Goal: Task Accomplishment & Management: Manage account settings

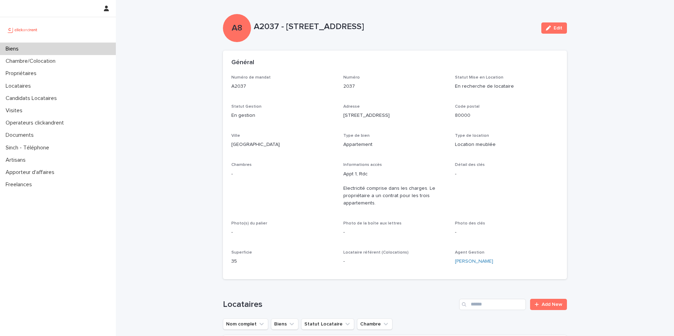
click at [271, 65] on div "Général" at bounding box center [393, 63] width 324 height 8
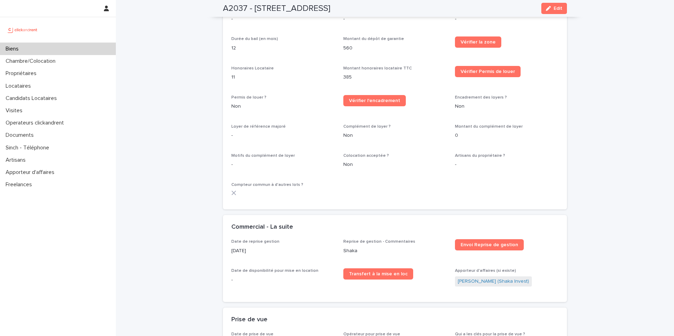
scroll to position [769, 0]
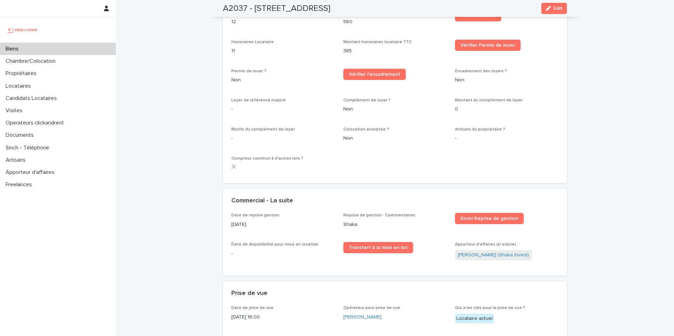
click at [253, 48] on p "11" at bounding box center [283, 50] width 104 height 7
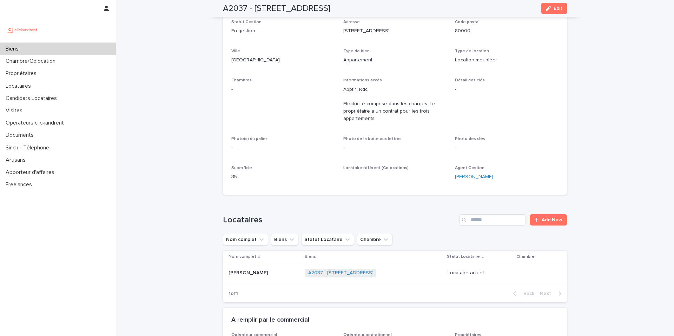
scroll to position [0, 0]
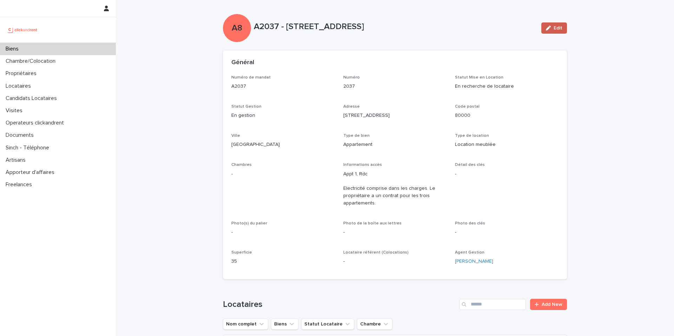
click at [548, 31] on button "Edit" at bounding box center [554, 27] width 26 height 11
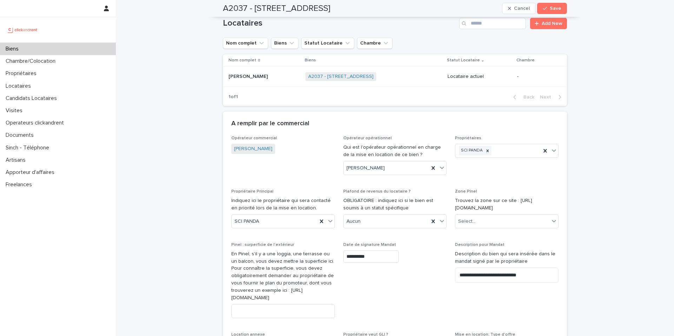
scroll to position [483, 0]
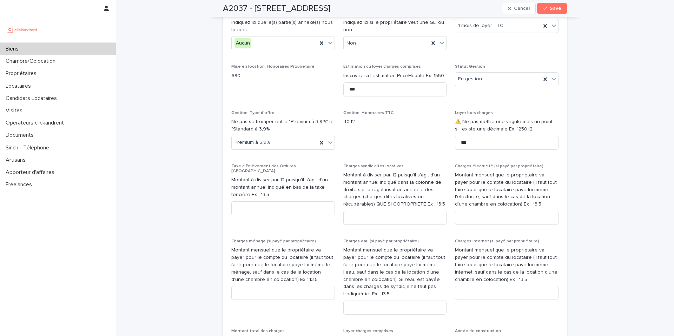
scroll to position [795, 0]
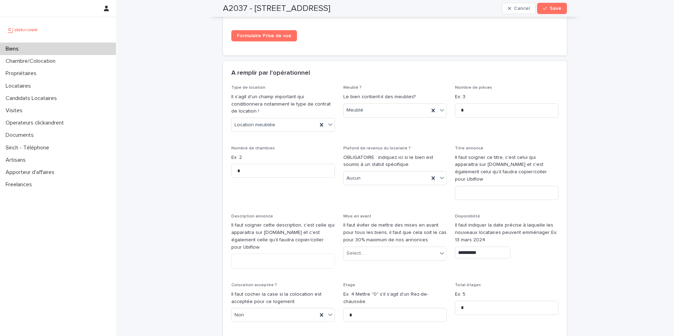
scroll to position [1884, 0]
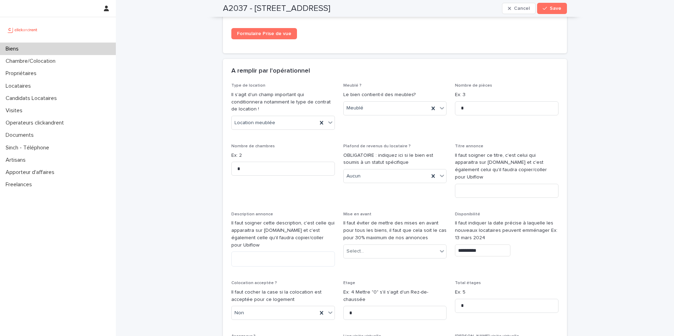
click at [199, 119] on div "**********" at bounding box center [395, 169] width 558 height 4107
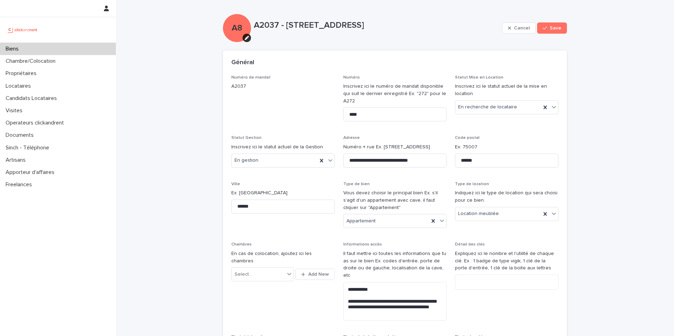
scroll to position [1049, 0]
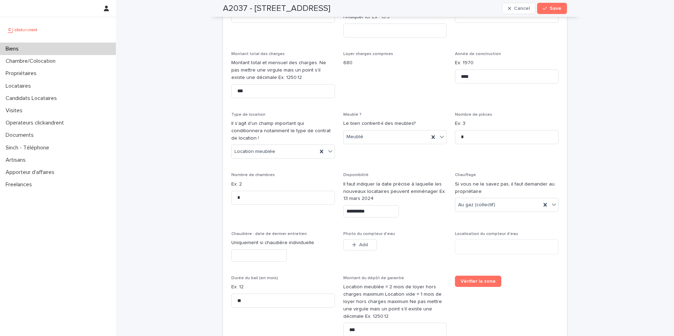
click at [377, 205] on input "**********" at bounding box center [370, 211] width 55 height 12
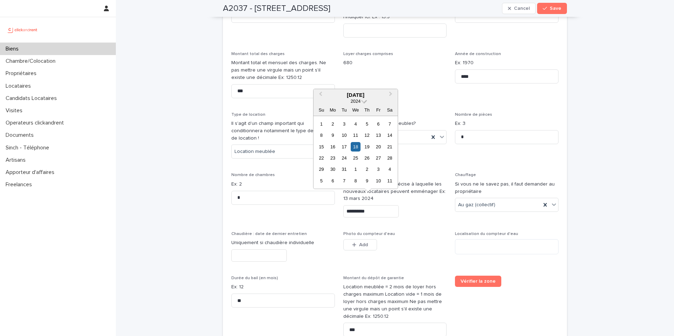
click at [367, 100] on span at bounding box center [364, 101] width 6 height 6
click at [354, 144] on div "2025" at bounding box center [355, 142] width 41 height 7
drag, startPoint x: 328, startPoint y: 94, endPoint x: 323, endPoint y: 95, distance: 5.7
click at [323, 95] on div "Previous Month Next Month December 2025 2025 Su Mo Tu We Th Fr Sa 30 1 2 3 4 5 …" at bounding box center [355, 139] width 85 height 101
click at [322, 95] on button "Previous Month" at bounding box center [319, 95] width 11 height 11
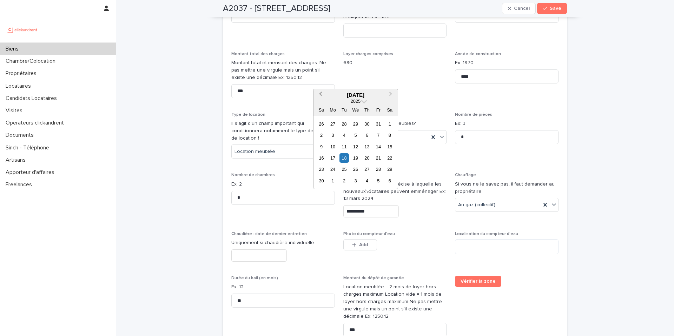
click at [322, 95] on button "Previous Month" at bounding box center [319, 95] width 11 height 11
click at [325, 95] on button "Previous Month" at bounding box center [319, 95] width 11 height 11
click at [357, 146] on div "17" at bounding box center [355, 146] width 9 height 9
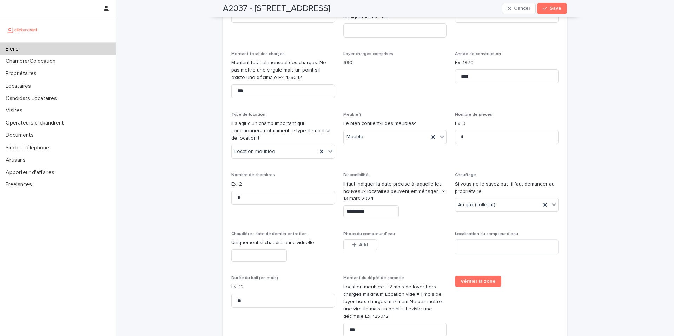
type input "*********"
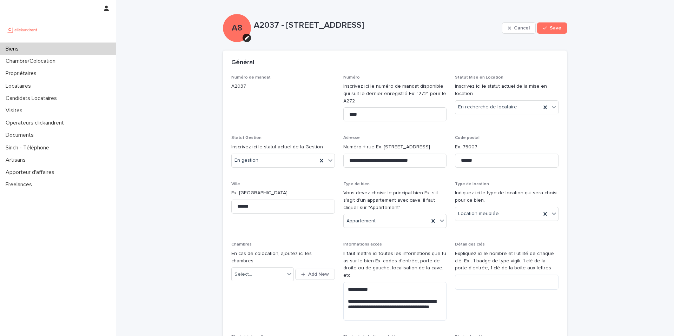
scroll to position [2509, 0]
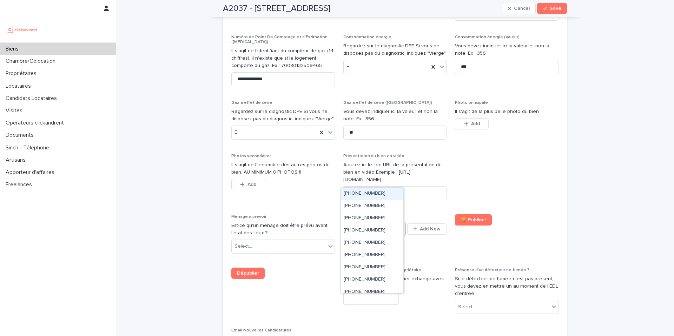
click at [397, 222] on div at bounding box center [401, 228] width 8 height 13
click at [387, 195] on div "+33650313582" at bounding box center [372, 194] width 62 height 12
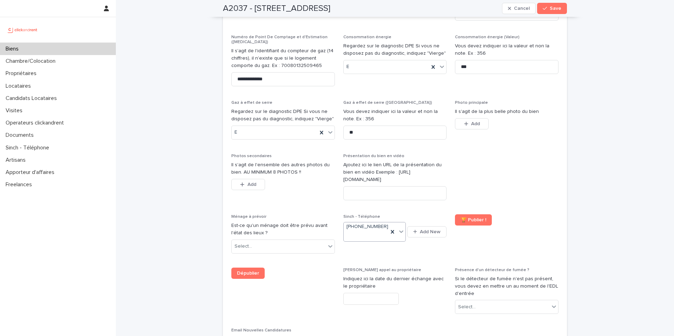
click at [504, 154] on span at bounding box center [507, 180] width 104 height 52
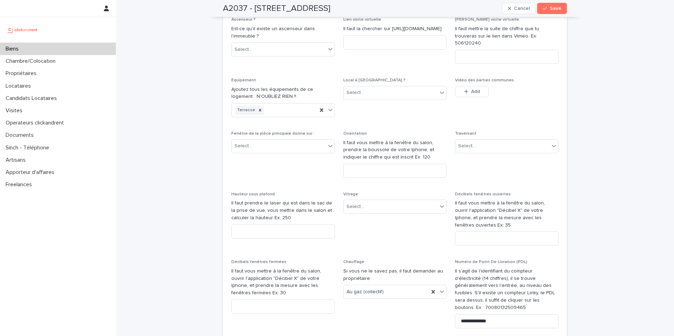
scroll to position [2330, 0]
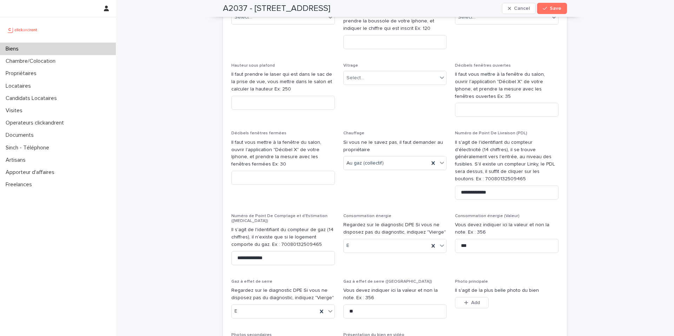
click at [371, 75] on span "Vitrage Select..." at bounding box center [395, 93] width 104 height 60
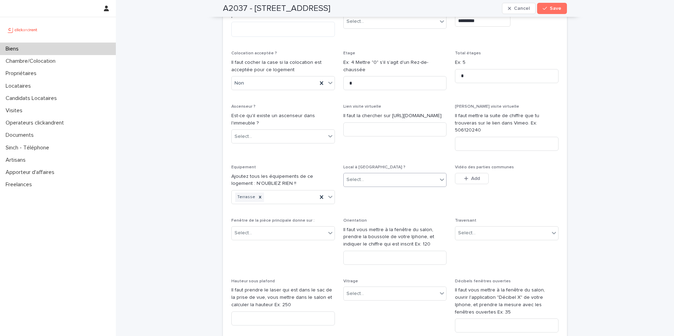
scroll to position [2081, 0]
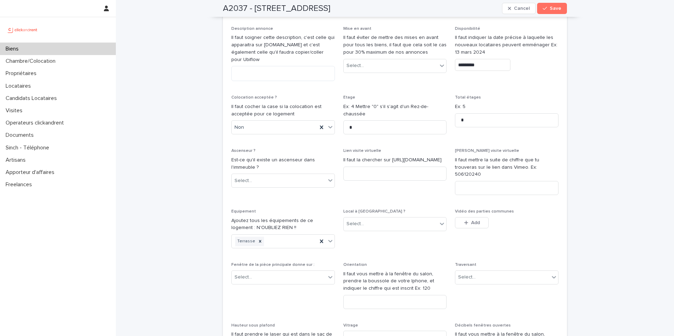
scroll to position [2081, 0]
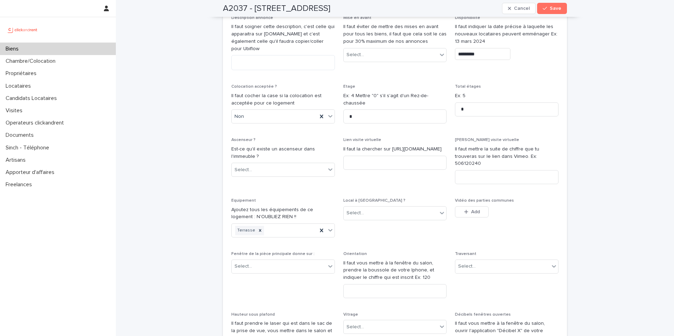
click at [550, 11] on button "Save" at bounding box center [552, 8] width 30 height 11
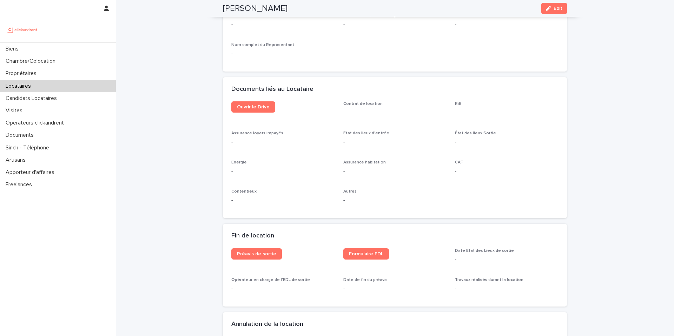
scroll to position [565, 0]
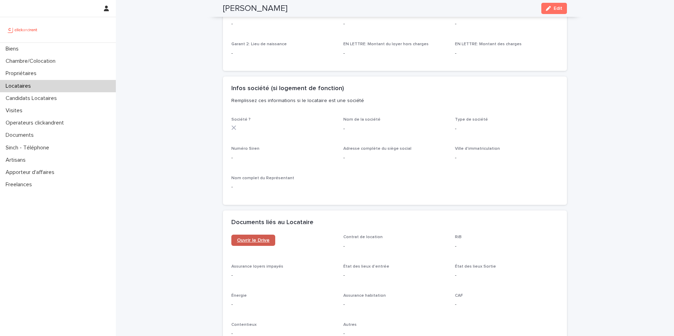
click at [251, 240] on span "Ouvrir le Drive" at bounding box center [253, 240] width 33 height 5
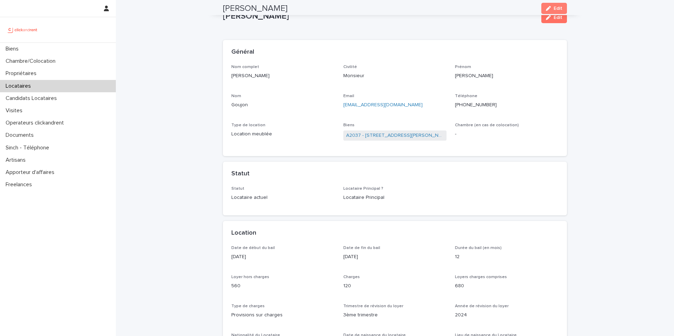
scroll to position [0, 0]
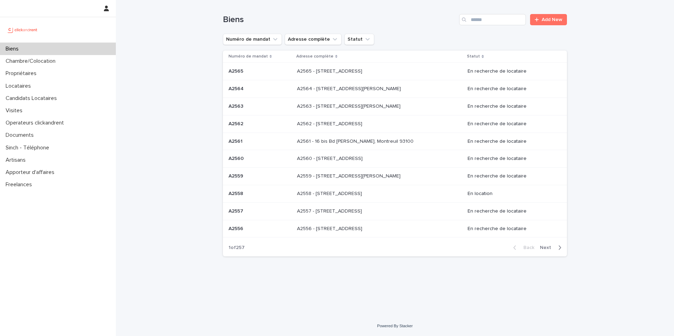
click at [172, 37] on div "Loading... Saving… Loading... Saving… Biens Add New Numéro de mandat Adresse co…" at bounding box center [395, 158] width 558 height 316
click at [505, 21] on input "Search" at bounding box center [492, 19] width 67 height 11
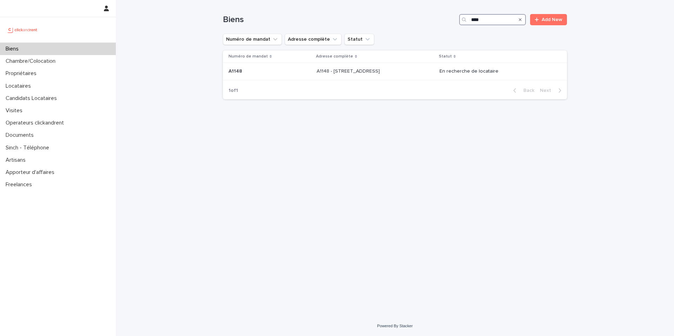
type input "****"
click at [390, 80] on div "Numéro de mandat Adresse complète Statut A1148 A1148 A1148 - 143 rue des Champa…" at bounding box center [395, 66] width 344 height 31
click at [354, 81] on div "Numéro de mandat Adresse complète Statut A1148 A1148 A1148 - 143 rue des Champa…" at bounding box center [395, 66] width 344 height 31
click at [353, 74] on p "A1148 - [STREET_ADDRESS]" at bounding box center [349, 70] width 65 height 7
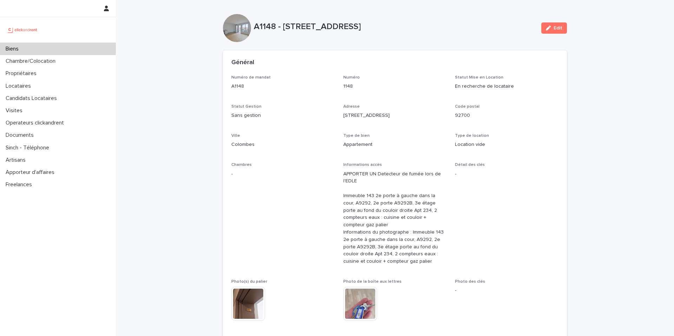
click at [278, 74] on div "Général" at bounding box center [395, 63] width 344 height 25
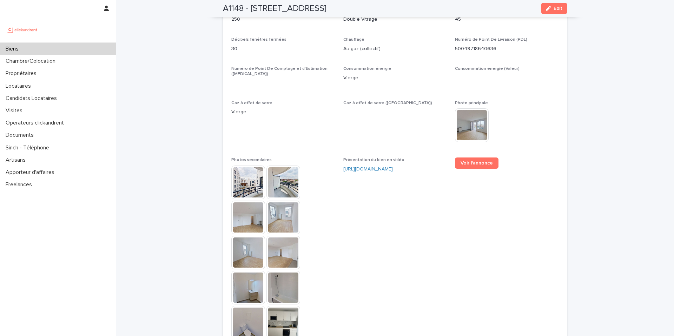
scroll to position [1743, 0]
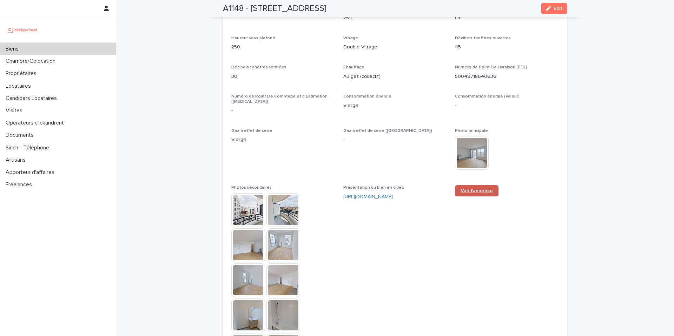
click at [466, 185] on link "Voir l'annonce" at bounding box center [477, 190] width 44 height 11
click at [311, 65] on p "Décibels fenêtres fermées" at bounding box center [283, 67] width 104 height 5
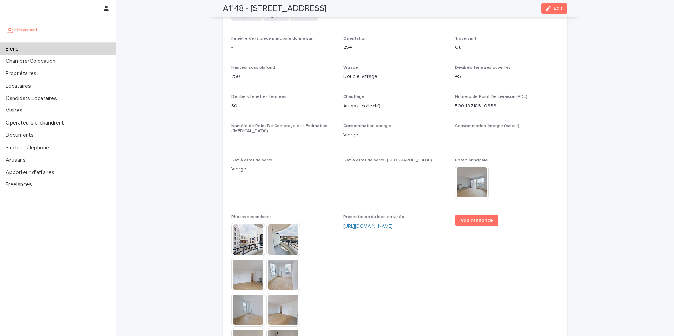
scroll to position [1541, 0]
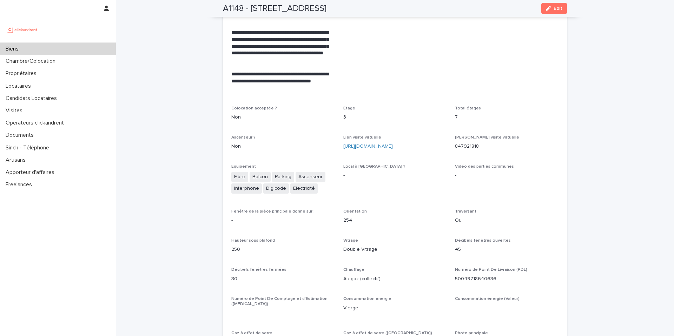
click at [199, 63] on div "Loading... Saving… Loading... Saving… A1148 - 143 rue des Champarons, Colombes …" at bounding box center [395, 42] width 558 height 3166
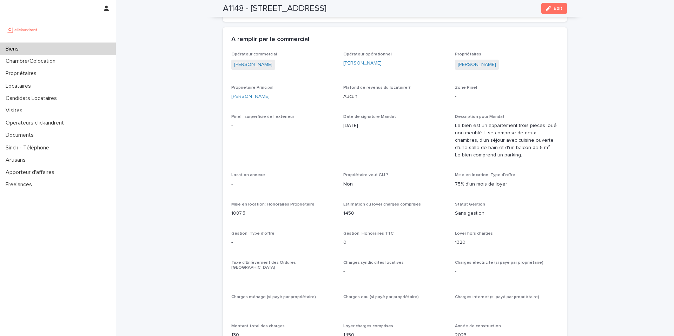
drag, startPoint x: 153, startPoint y: 104, endPoint x: 168, endPoint y: 114, distance: 18.2
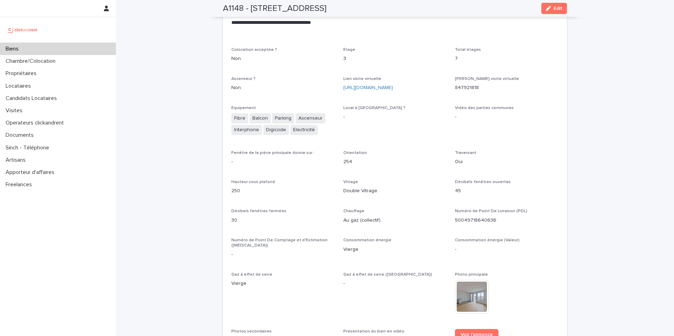
scroll to position [1595, 0]
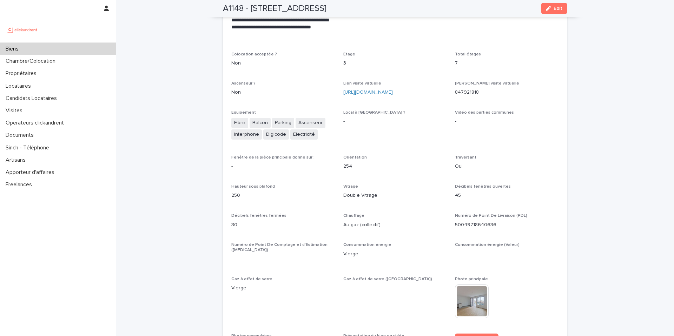
click at [285, 81] on div "Ascenseur ? Non" at bounding box center [283, 91] width 104 height 21
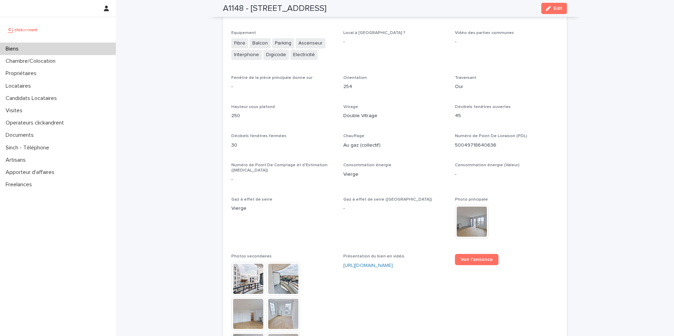
scroll to position [1811, 0]
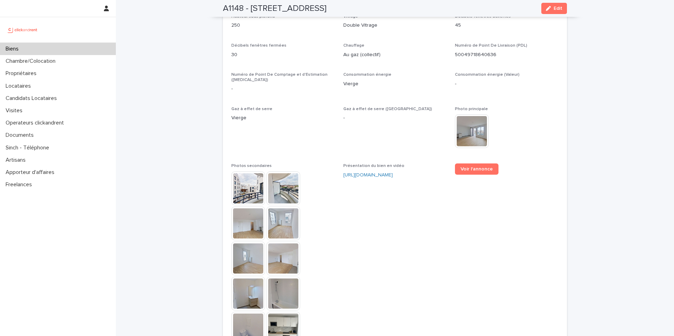
scroll to position [1608, 0]
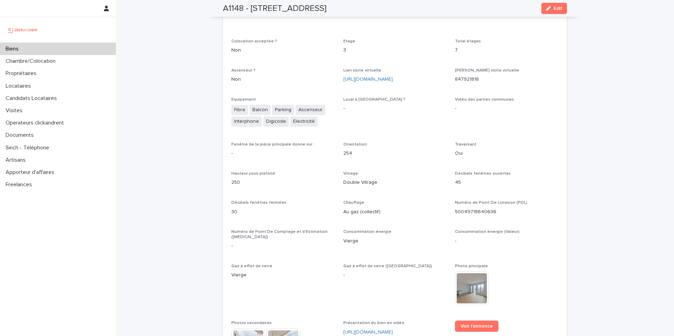
drag, startPoint x: 179, startPoint y: 64, endPoint x: 115, endPoint y: 55, distance: 64.0
click at [76, 49] on div "Biens" at bounding box center [58, 49] width 116 height 12
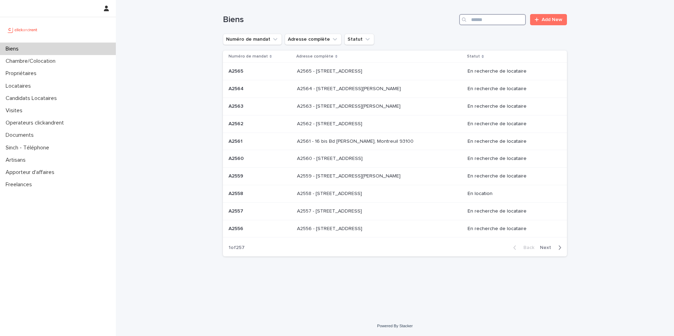
click at [477, 25] on input "Search" at bounding box center [492, 19] width 67 height 11
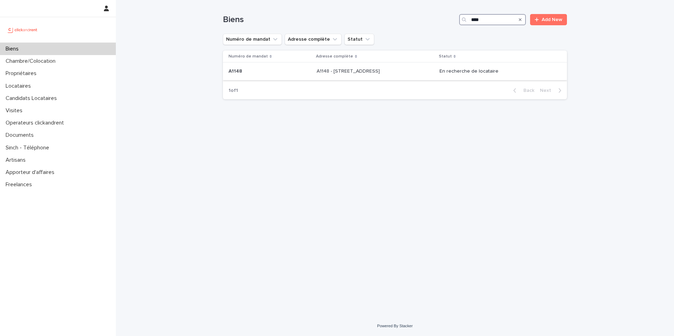
type input "****"
click at [381, 74] on p "A1148 - [STREET_ADDRESS]" at bounding box center [349, 70] width 65 height 7
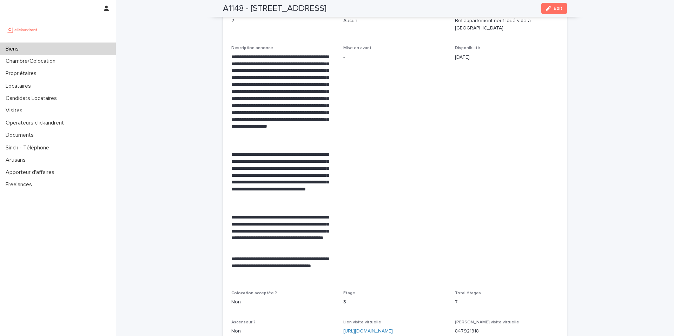
scroll to position [1674, 0]
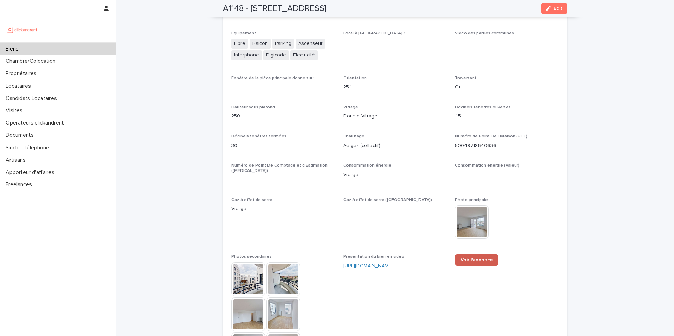
click at [463, 258] on span "Voir l'annonce" at bounding box center [476, 260] width 32 height 5
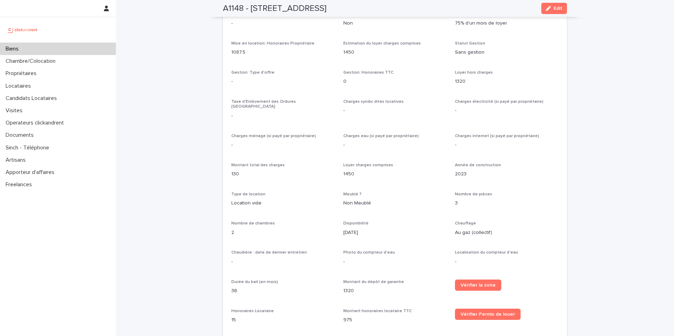
scroll to position [664, 0]
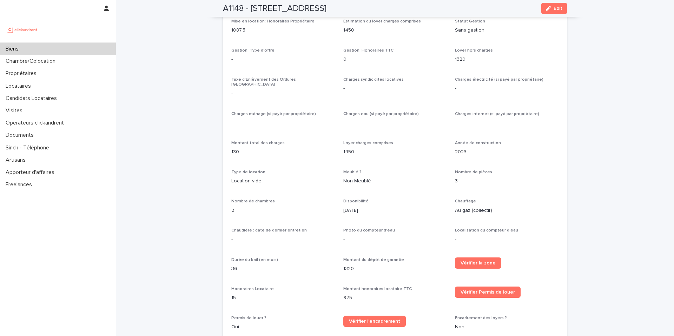
click at [84, 47] on div "Biens" at bounding box center [58, 49] width 116 height 12
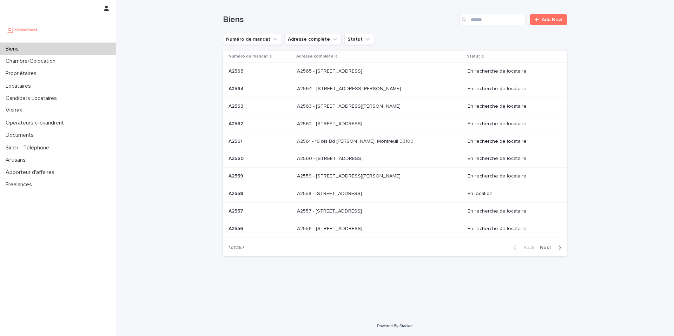
drag, startPoint x: 169, startPoint y: 34, endPoint x: 428, endPoint y: 47, distance: 258.6
click at [171, 34] on div "Loading... Saving… Loading... Saving… Biens Add New Numéro de mandat Adresse co…" at bounding box center [395, 158] width 558 height 316
click at [486, 20] on input "Search" at bounding box center [492, 19] width 67 height 11
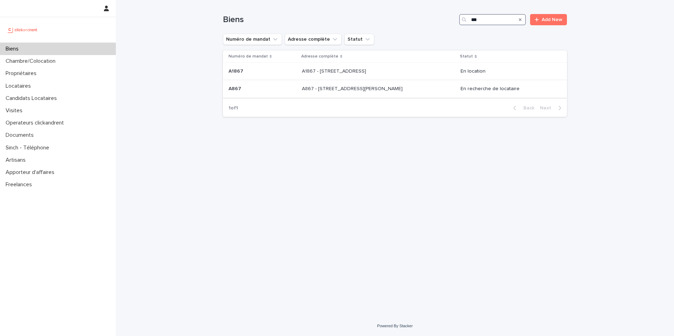
type input "***"
click at [404, 89] on p at bounding box center [360, 89] width 117 height 6
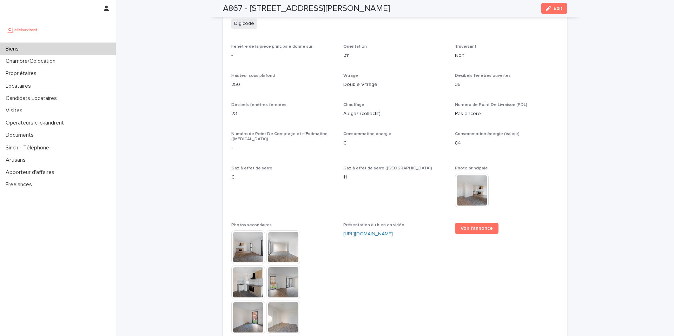
scroll to position [1686, 0]
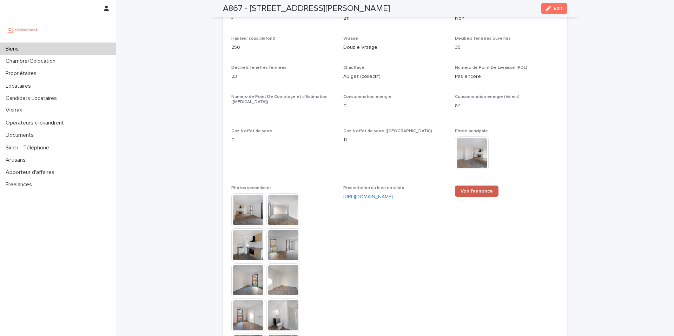
click at [468, 186] on link "Voir l'annonce" at bounding box center [477, 191] width 44 height 11
drag, startPoint x: 147, startPoint y: 69, endPoint x: 148, endPoint y: 35, distance: 34.4
click at [305, 106] on div "-" at bounding box center [283, 110] width 104 height 9
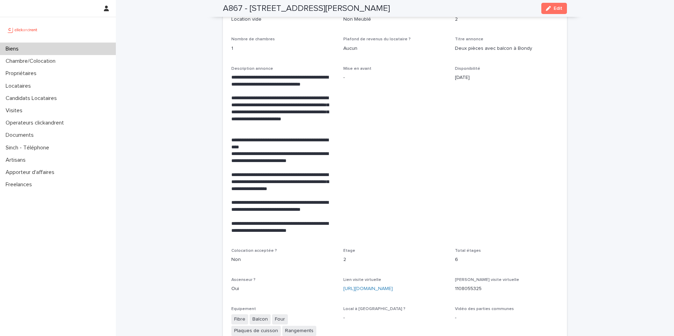
scroll to position [1318, 0]
drag, startPoint x: 194, startPoint y: 88, endPoint x: 189, endPoint y: 87, distance: 5.3
click at [194, 88] on div "Loading... Saving… Loading... Saving… A867 - 2 rue Odette Pain, Bondy 93140 Edi…" at bounding box center [395, 208] width 558 height 3053
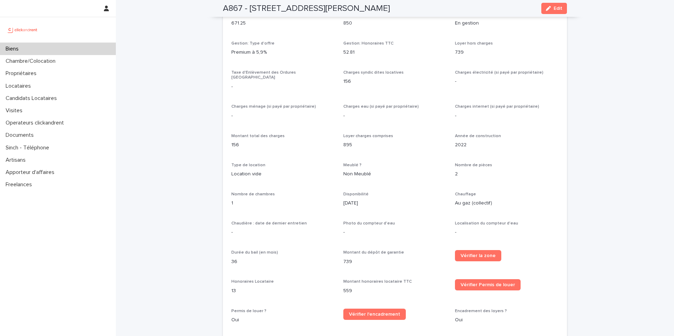
scroll to position [670, 0]
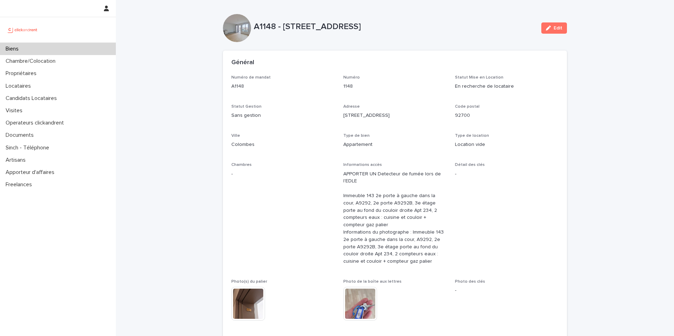
click at [52, 52] on div "Biens" at bounding box center [58, 49] width 116 height 12
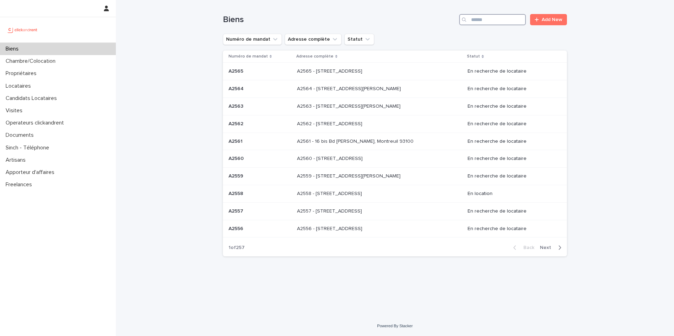
click at [488, 18] on input "Search" at bounding box center [492, 19] width 67 height 11
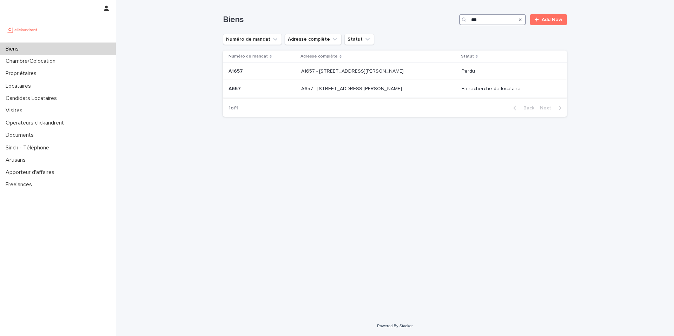
type input "***"
click at [403, 88] on p at bounding box center [359, 89] width 117 height 6
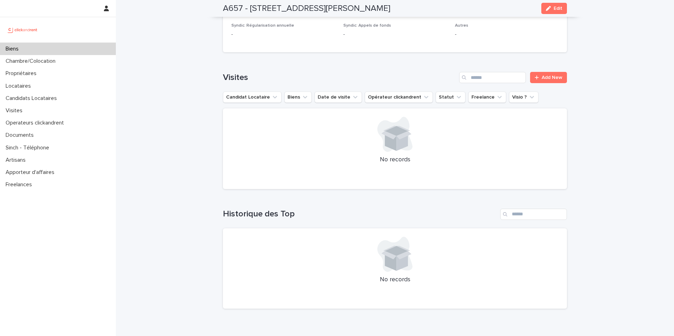
scroll to position [2521, 0]
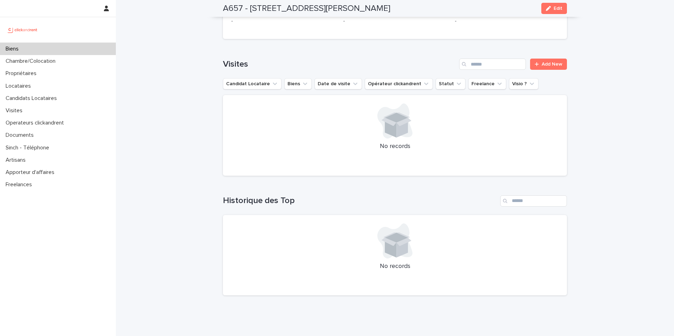
click at [248, 224] on div at bounding box center [394, 241] width 327 height 35
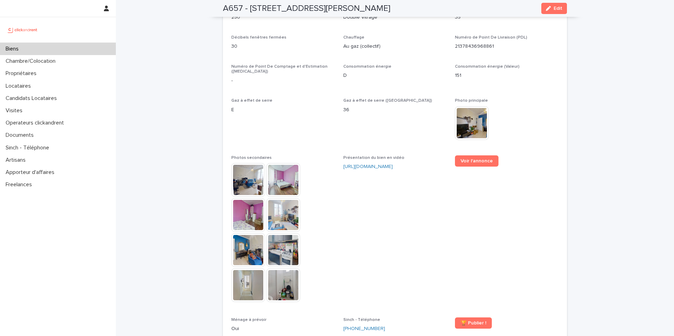
scroll to position [1607, 0]
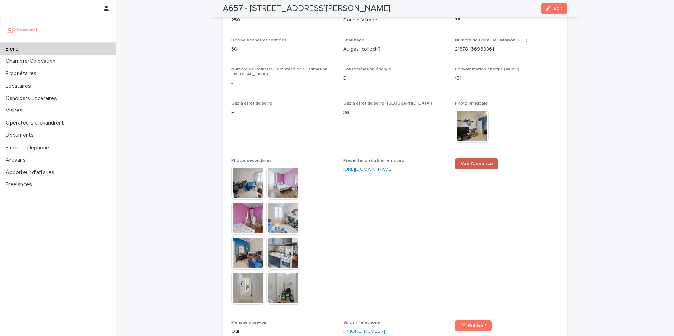
click at [462, 161] on span "Voir l'annonce" at bounding box center [476, 163] width 32 height 5
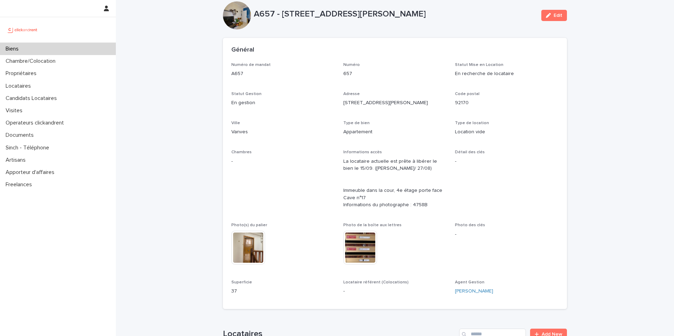
scroll to position [0, 0]
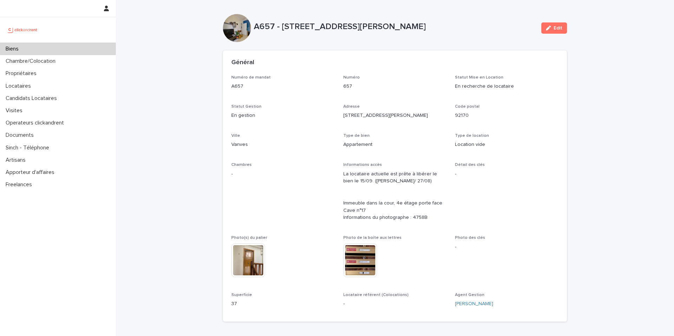
drag, startPoint x: 193, startPoint y: 80, endPoint x: 168, endPoint y: 69, distance: 27.2
click at [80, 47] on div "Biens" at bounding box center [58, 49] width 116 height 12
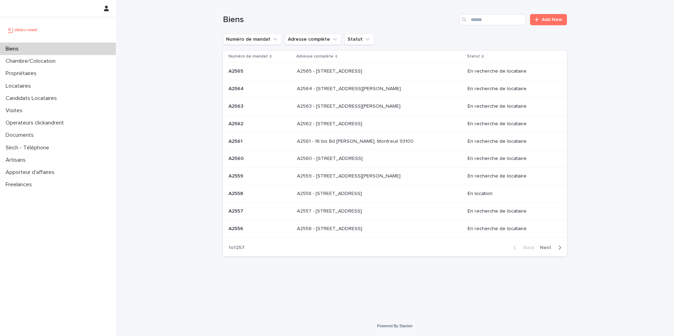
click at [482, 13] on div "Biens Add New" at bounding box center [395, 17] width 344 height 34
click at [487, 17] on input "Search" at bounding box center [492, 19] width 67 height 11
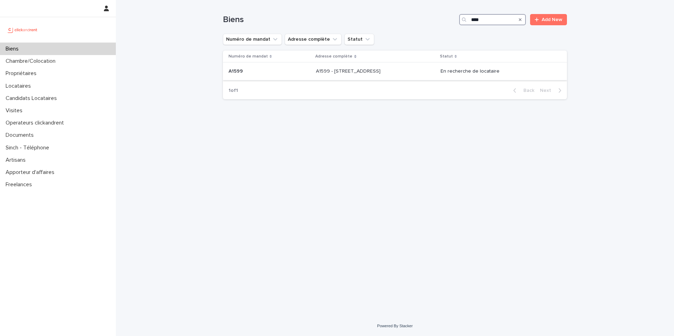
type input "****"
click at [418, 68] on div "A1599 - [STREET_ADDRESS][GEOGRAPHIC_DATA][STREET_ADDRESS]" at bounding box center [375, 72] width 119 height 12
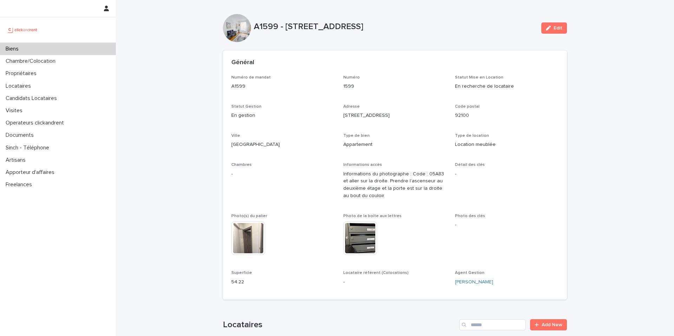
click at [350, 88] on p "1599" at bounding box center [395, 86] width 104 height 7
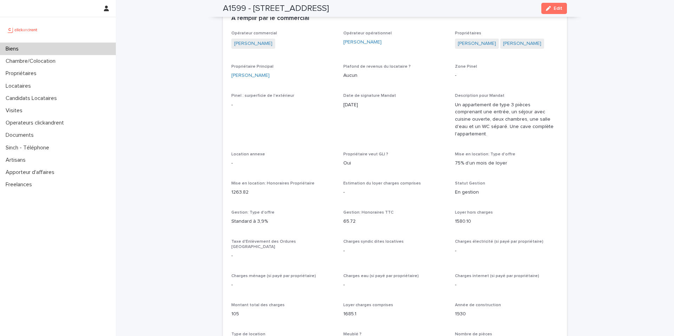
scroll to position [428, 0]
